Goal: Check status: Check status

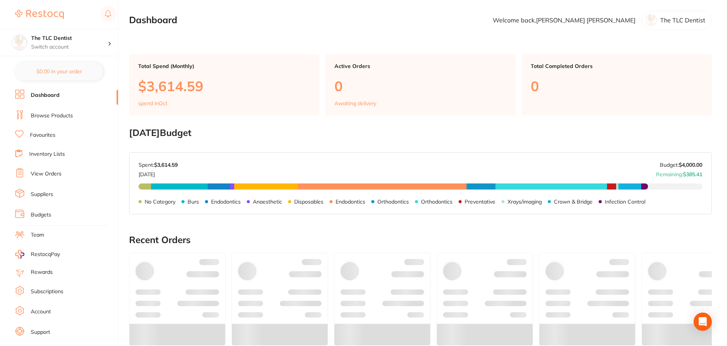
click at [57, 177] on link "View Orders" at bounding box center [46, 174] width 31 height 8
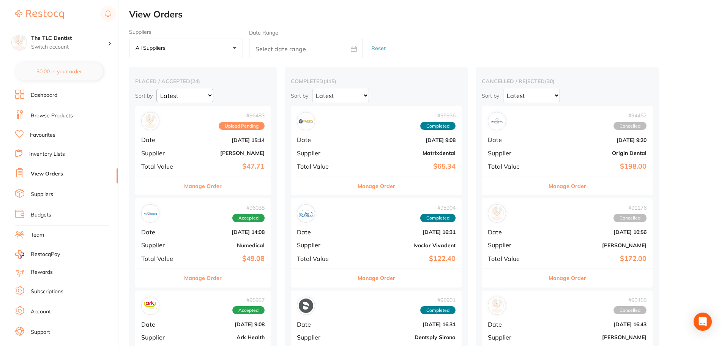
click at [182, 153] on div "# 96483 Upload Pending Date [DATE] 15:14 Supplier [PERSON_NAME] Total Value $47…" at bounding box center [203, 141] width 136 height 70
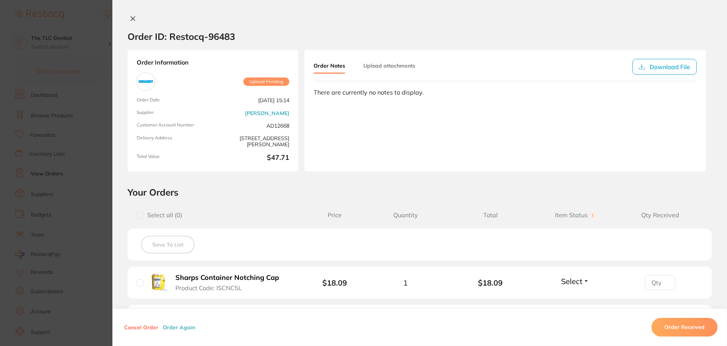
click at [132, 19] on icon at bounding box center [133, 19] width 6 height 6
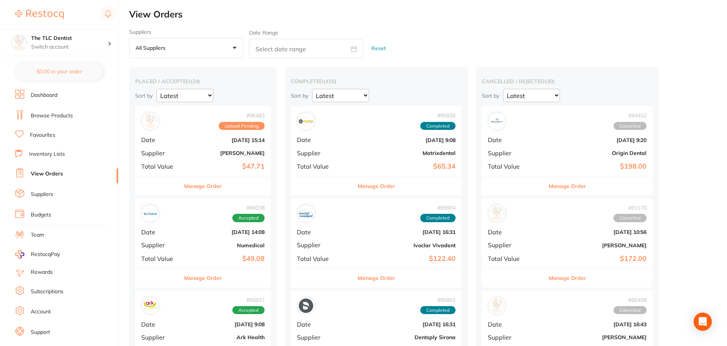
click at [185, 226] on div "# 96038 Accepted Date [DATE] 14:08 Supplier Numedical Total Value $49.08" at bounding box center [203, 233] width 136 height 70
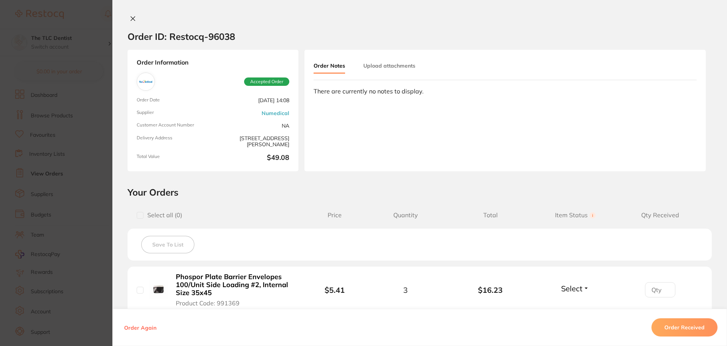
click at [130, 17] on icon at bounding box center [133, 19] width 6 height 6
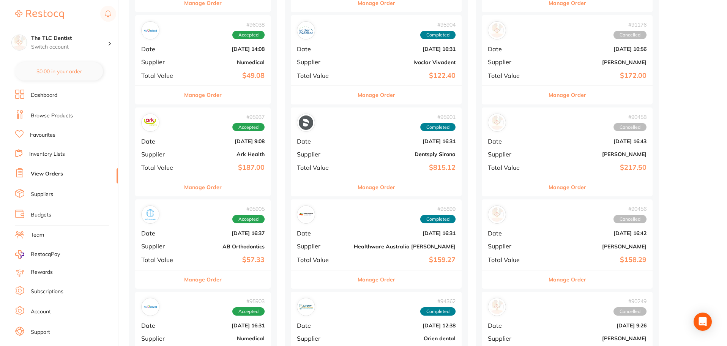
scroll to position [190, 0]
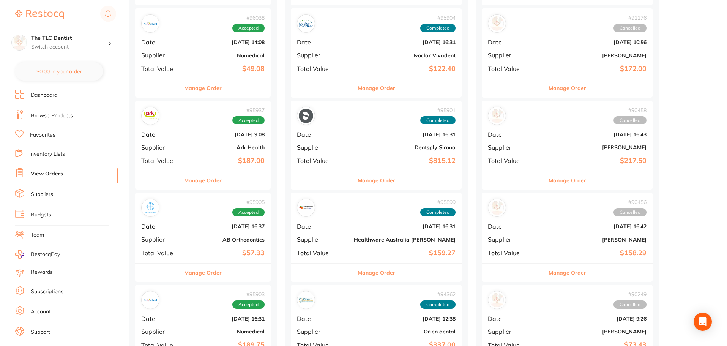
click at [205, 154] on div "# 95937 Accepted Date [DATE] 9:08 Supplier Ark Health Total Value $187.00" at bounding box center [203, 136] width 136 height 70
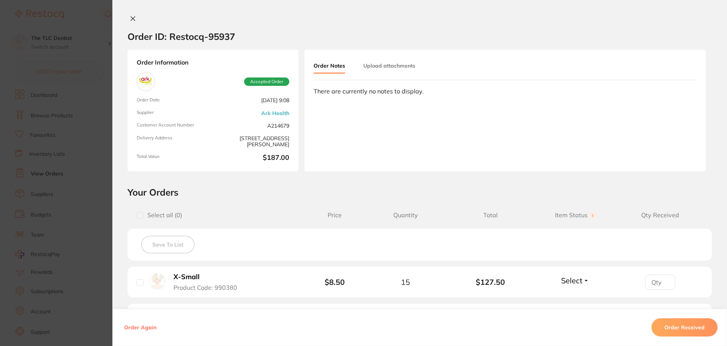
click at [134, 18] on button at bounding box center [133, 19] width 11 height 8
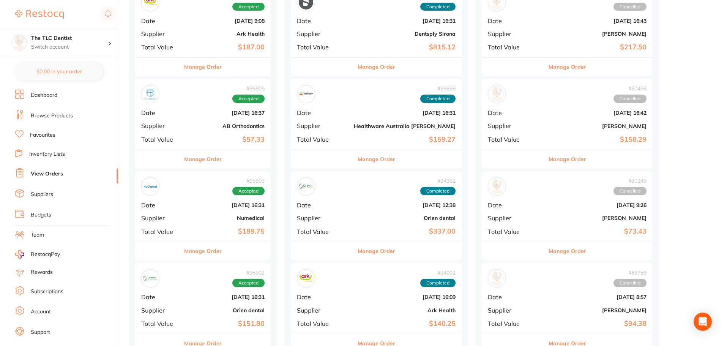
scroll to position [304, 0]
click at [201, 115] on b "[DATE] 16:37" at bounding box center [226, 112] width 78 height 6
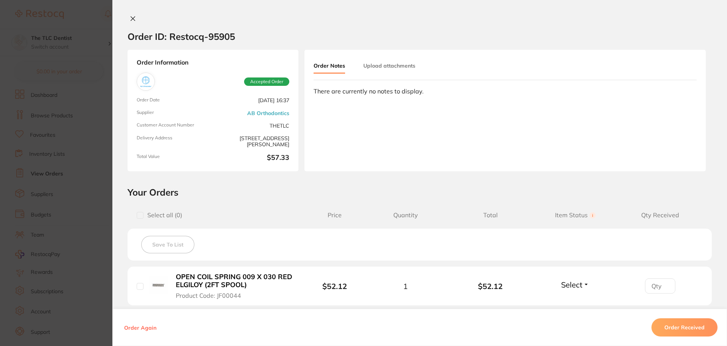
click at [128, 17] on button at bounding box center [133, 19] width 11 height 8
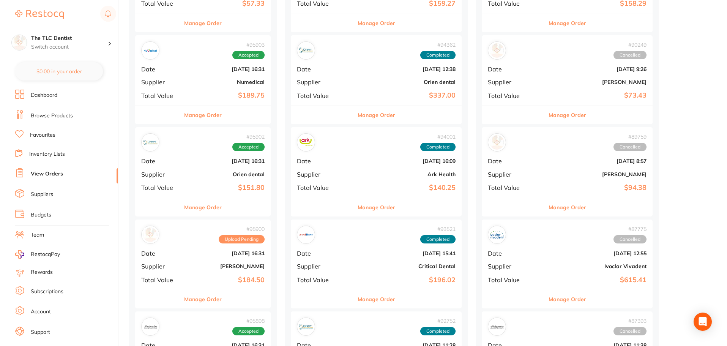
scroll to position [456, 0]
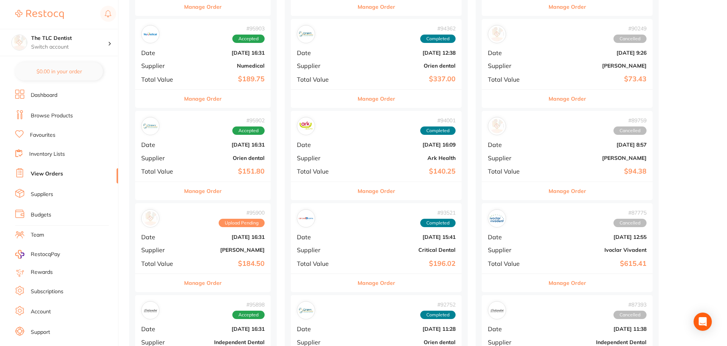
click at [205, 158] on b "Orien dental" at bounding box center [226, 158] width 78 height 6
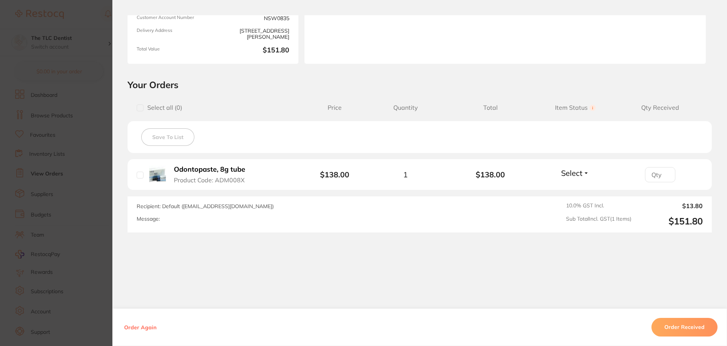
scroll to position [532, 0]
click at [669, 326] on button "Order Received" at bounding box center [685, 327] width 66 height 18
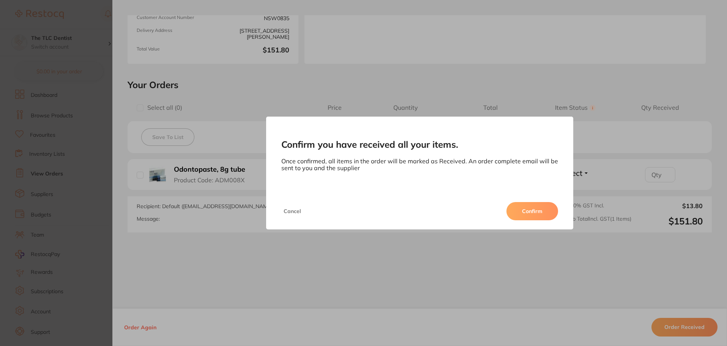
click at [542, 214] on button "Confirm" at bounding box center [533, 211] width 52 height 18
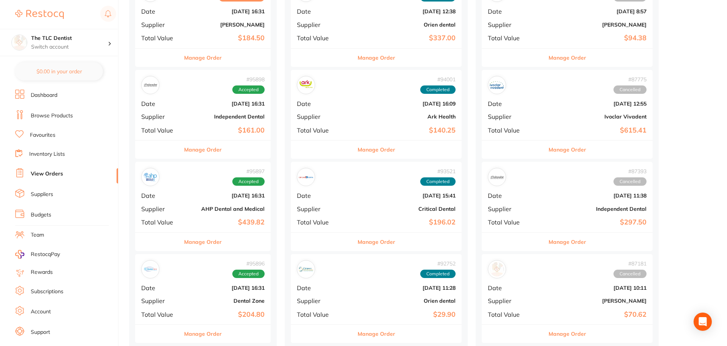
scroll to position [684, 0]
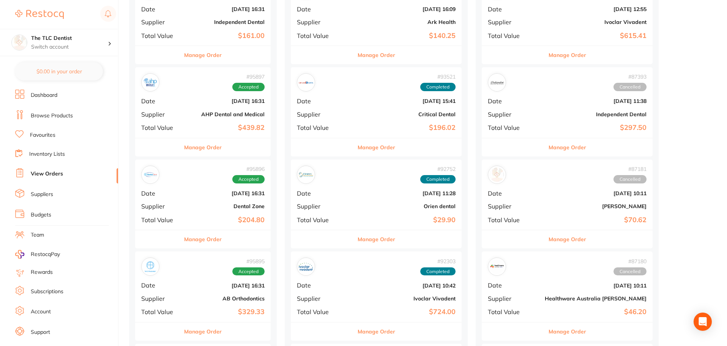
click at [204, 204] on b "Dental Zone" at bounding box center [226, 206] width 78 height 6
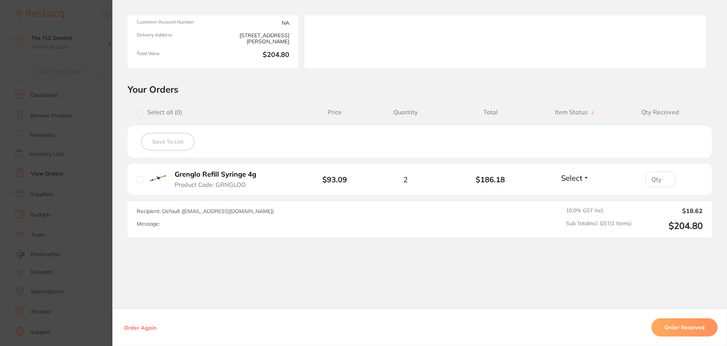
scroll to position [107, 0]
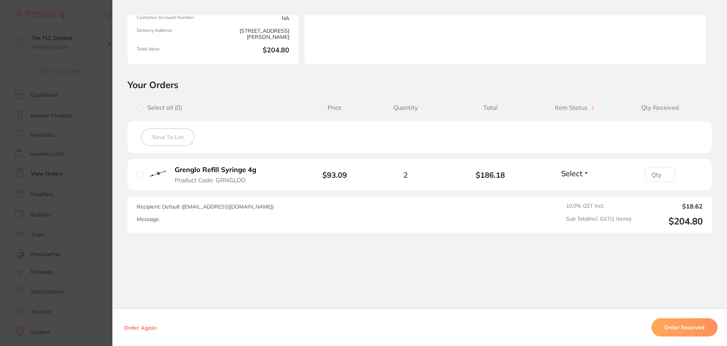
click at [671, 326] on button "Order Received" at bounding box center [685, 327] width 66 height 18
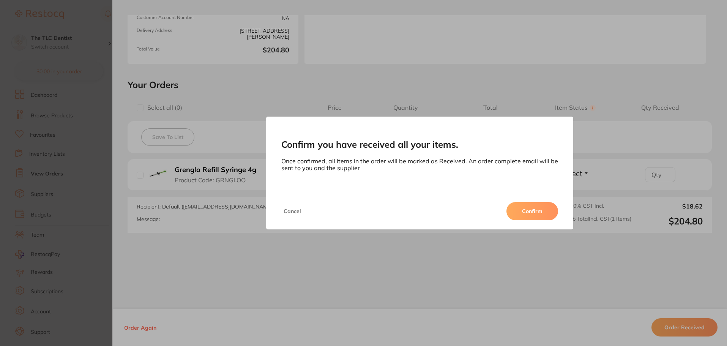
click at [545, 213] on button "Confirm" at bounding box center [533, 211] width 52 height 18
